Goal: Task Accomplishment & Management: Manage account settings

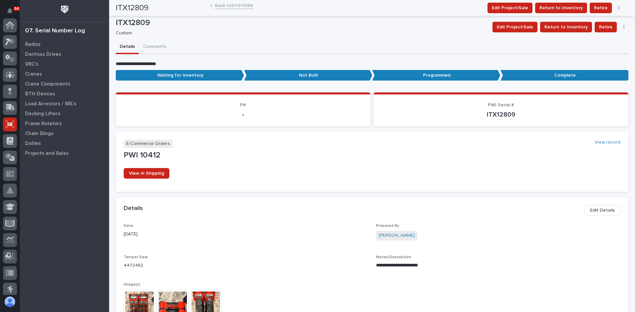
scroll to position [99, 0]
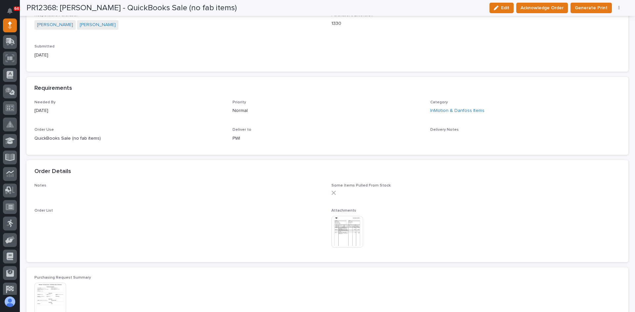
scroll to position [231, 0]
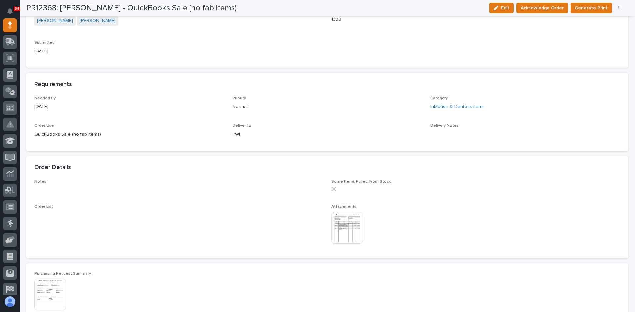
click at [347, 233] on img at bounding box center [347, 228] width 32 height 32
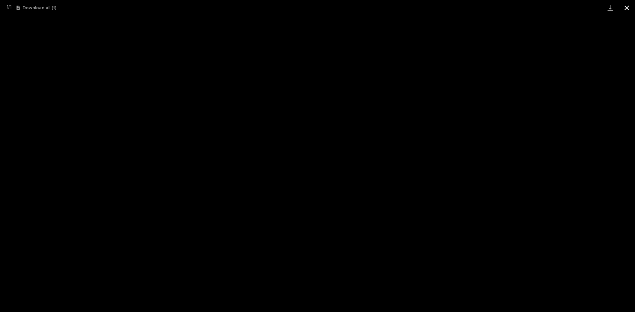
click at [626, 8] on button "Close gallery" at bounding box center [626, 8] width 17 height 16
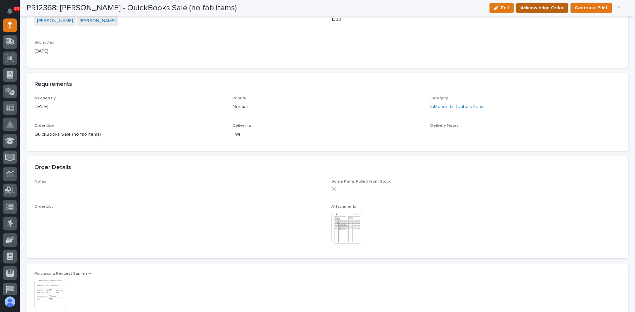
click at [544, 8] on span "Acknowledge Order" at bounding box center [541, 8] width 43 height 8
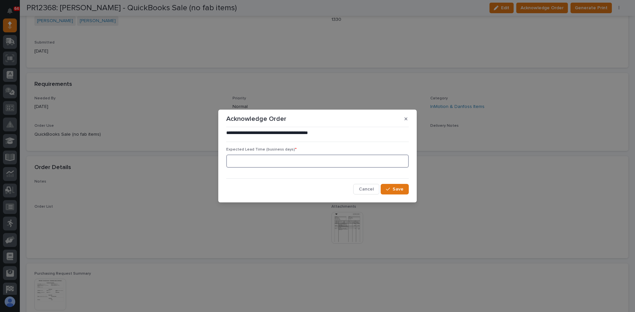
click at [256, 163] on input at bounding box center [317, 161] width 182 height 13
type input "0"
click at [398, 189] on span "Save" at bounding box center [397, 189] width 11 height 6
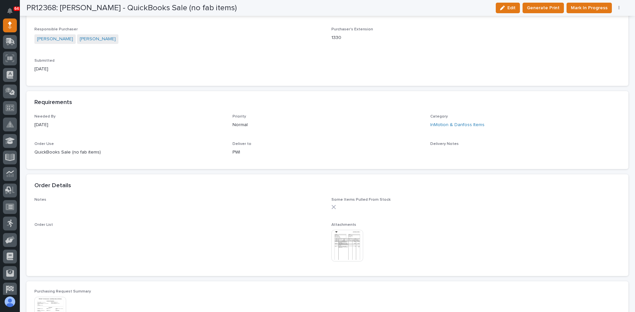
scroll to position [288, 0]
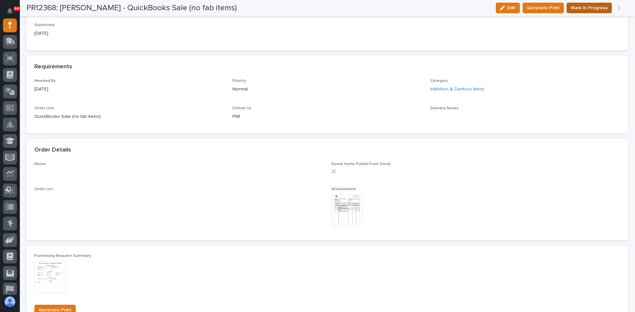
click at [585, 8] on span "Mark In Progress" at bounding box center [589, 8] width 37 height 8
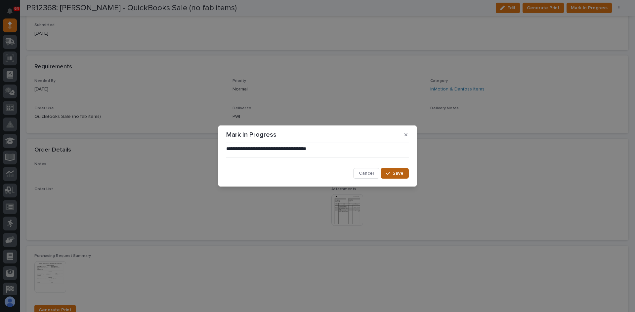
click at [398, 173] on span "Save" at bounding box center [397, 174] width 11 height 6
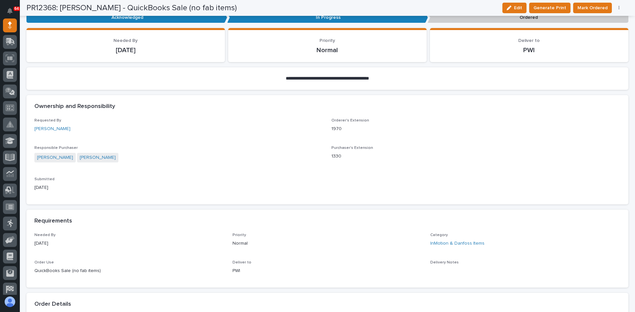
scroll to position [106, 0]
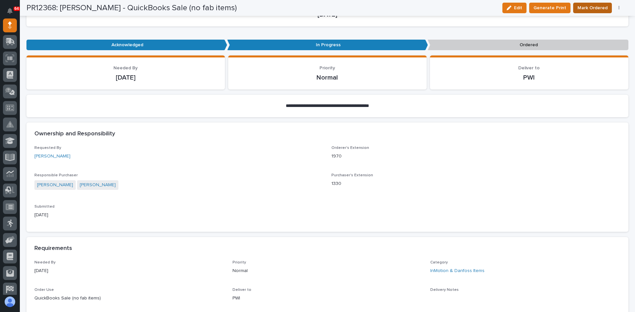
click at [598, 7] on span "Mark Ordered" at bounding box center [592, 8] width 30 height 8
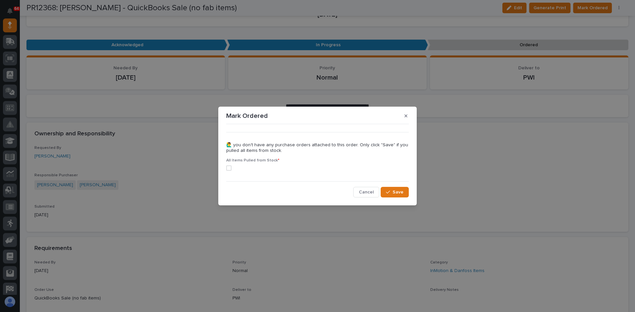
click at [228, 168] on span at bounding box center [228, 168] width 5 height 5
click at [396, 193] on span "Save" at bounding box center [397, 192] width 11 height 6
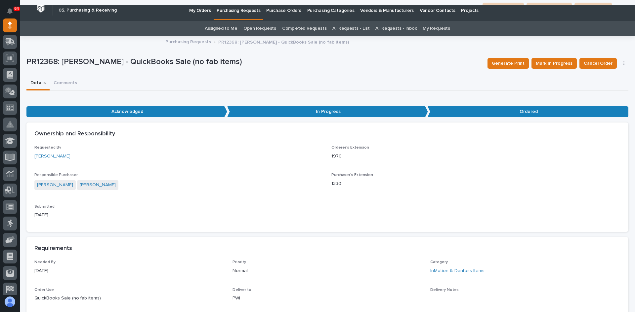
scroll to position [0, 0]
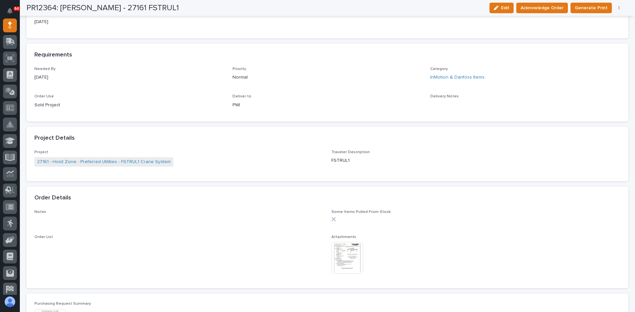
scroll to position [264, 0]
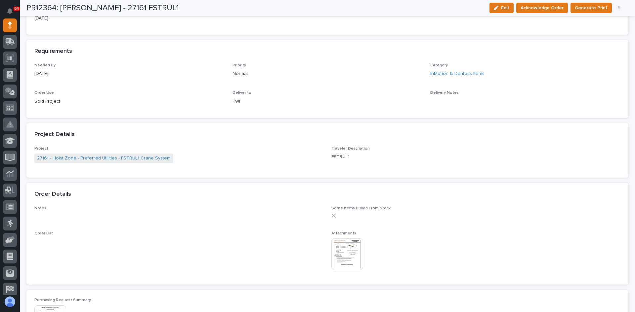
click at [342, 261] on img at bounding box center [347, 255] width 32 height 32
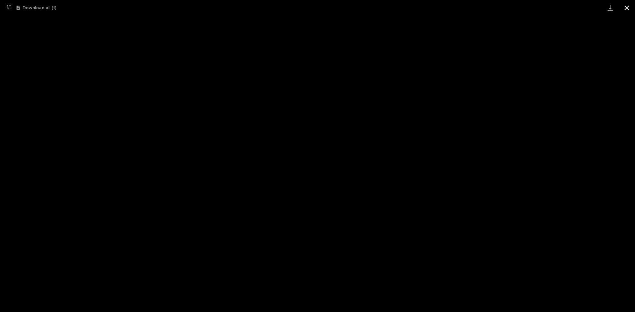
click at [626, 6] on button "Close gallery" at bounding box center [626, 8] width 17 height 16
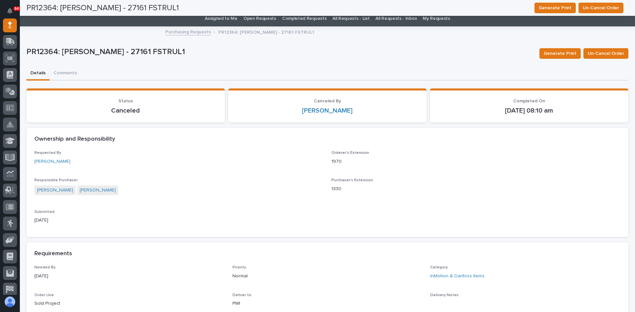
scroll to position [0, 0]
